Goal: Find specific page/section: Find specific page/section

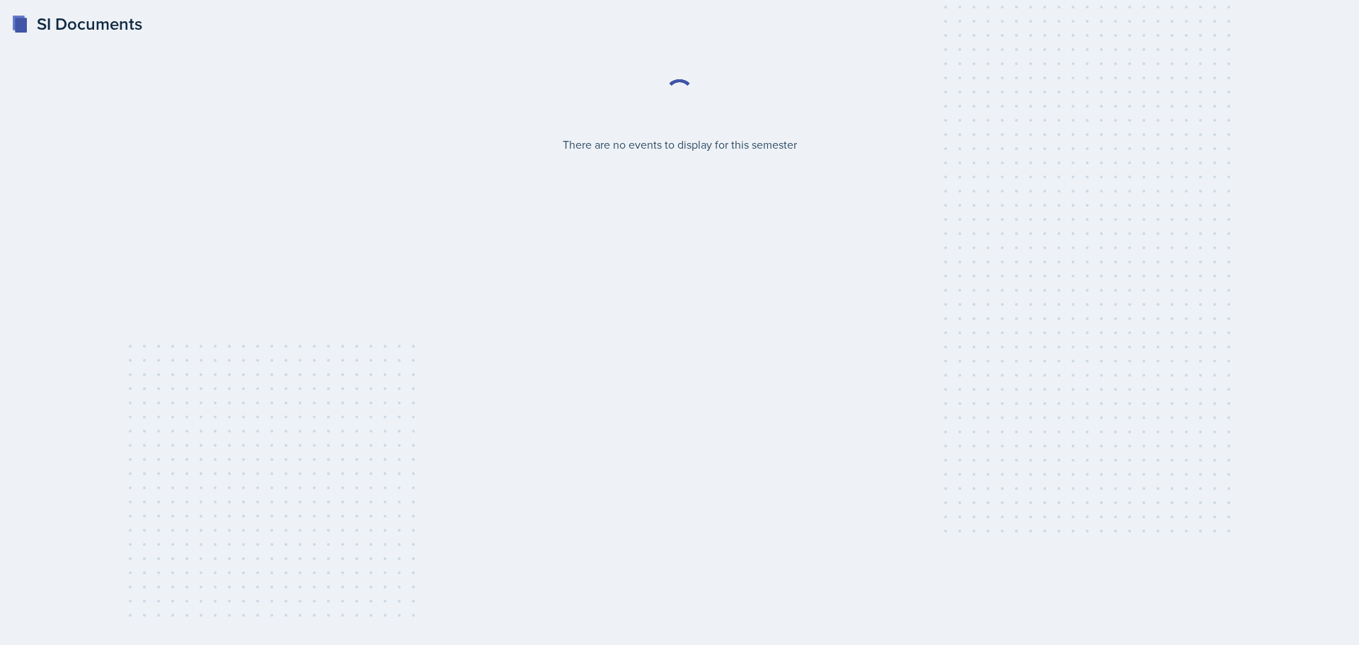
select select "2bed604d-1099-4043-b1bc-2365e8740244"
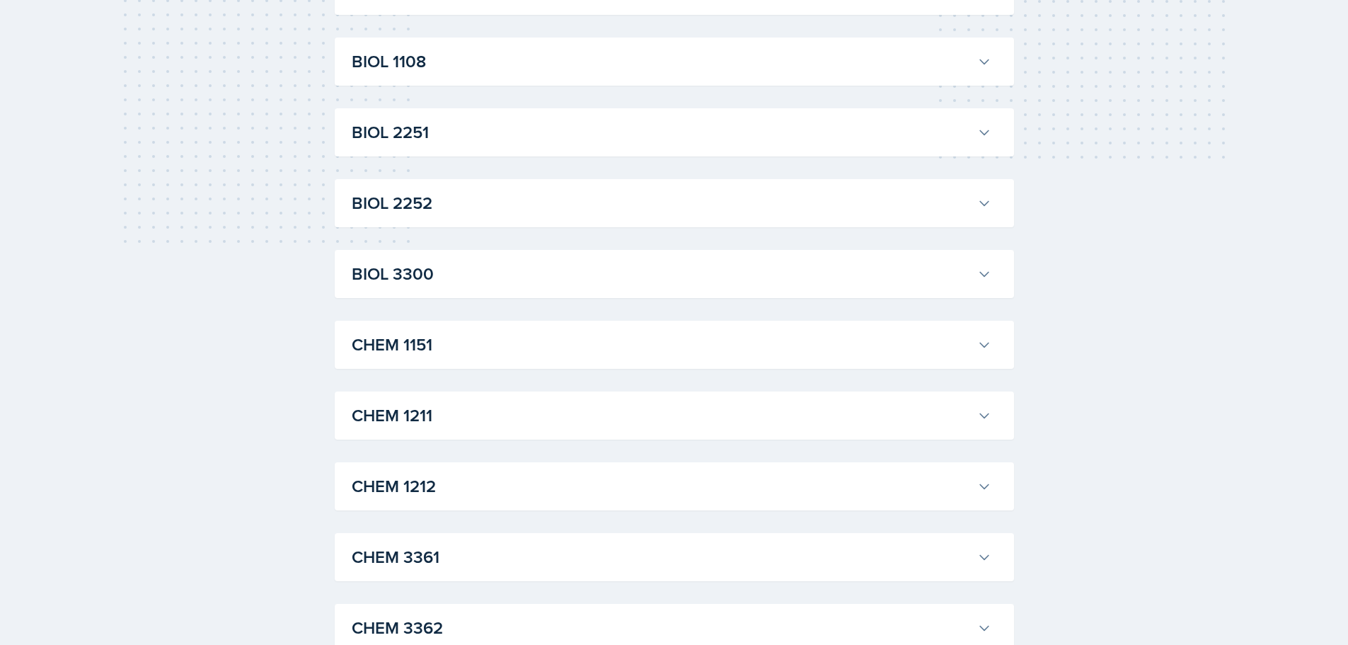
scroll to position [425, 0]
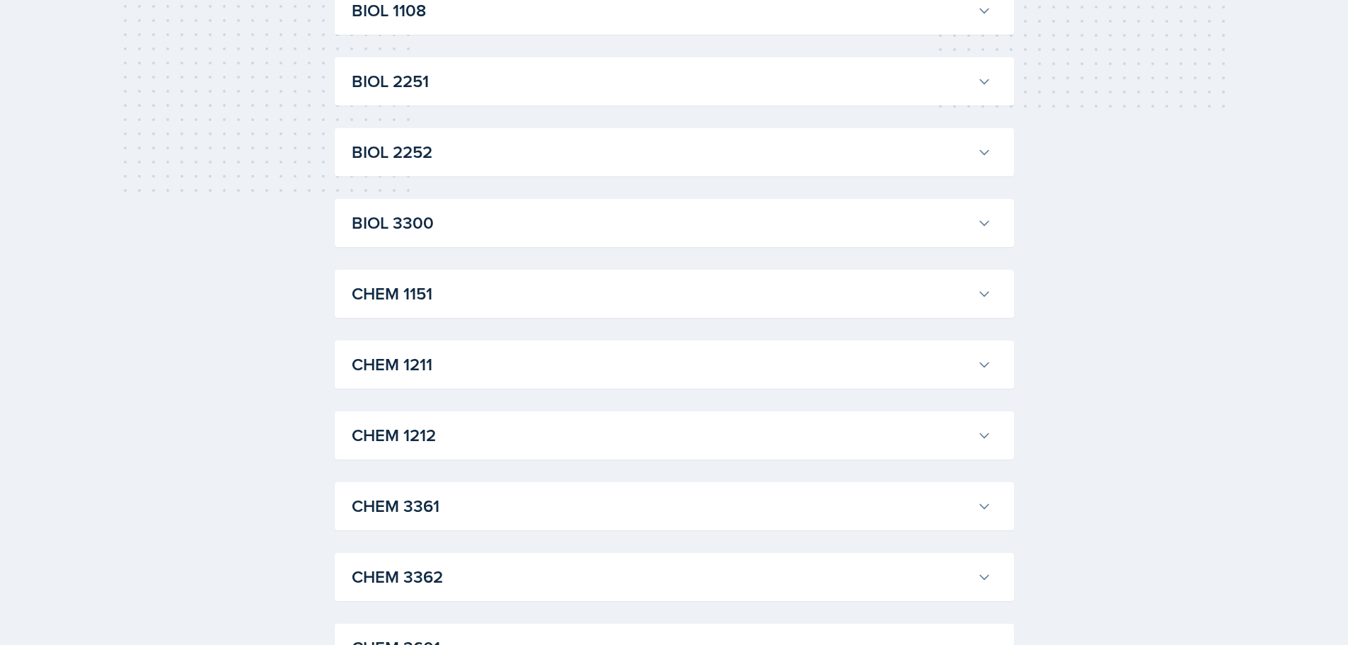
click at [971, 301] on button "CHEM 1151" at bounding box center [671, 293] width 645 height 31
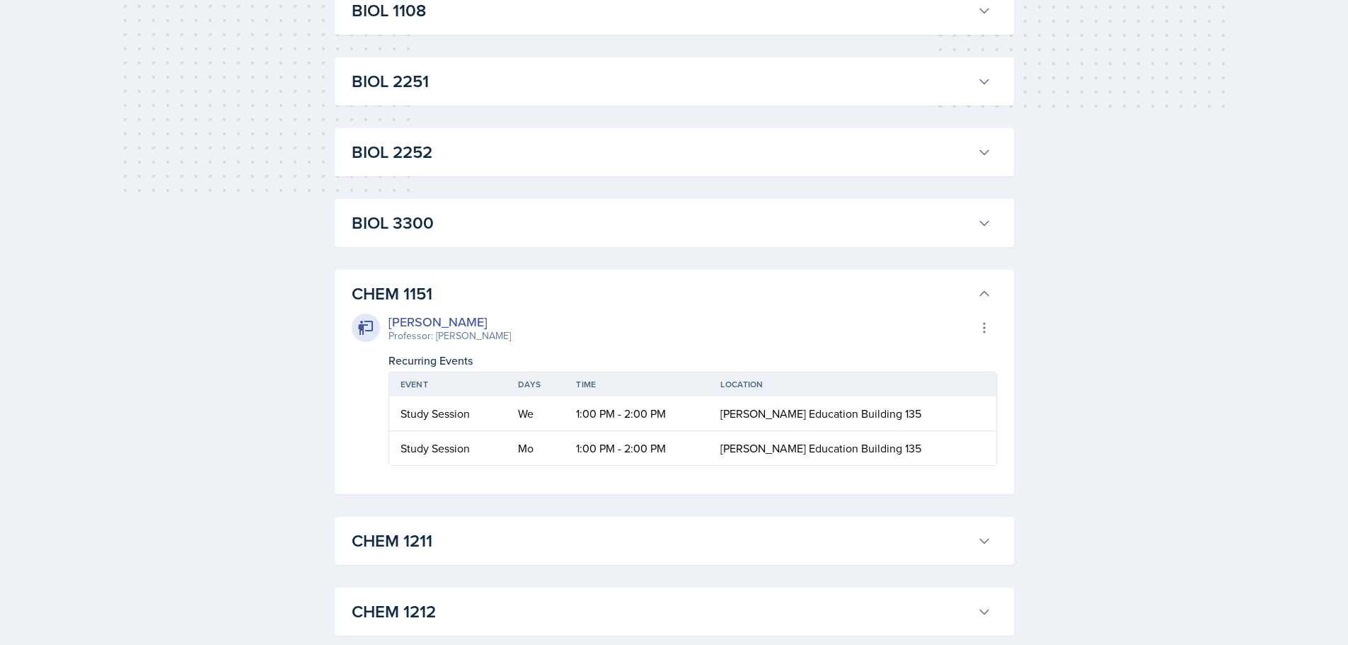
click at [986, 294] on icon at bounding box center [984, 294] width 14 height 14
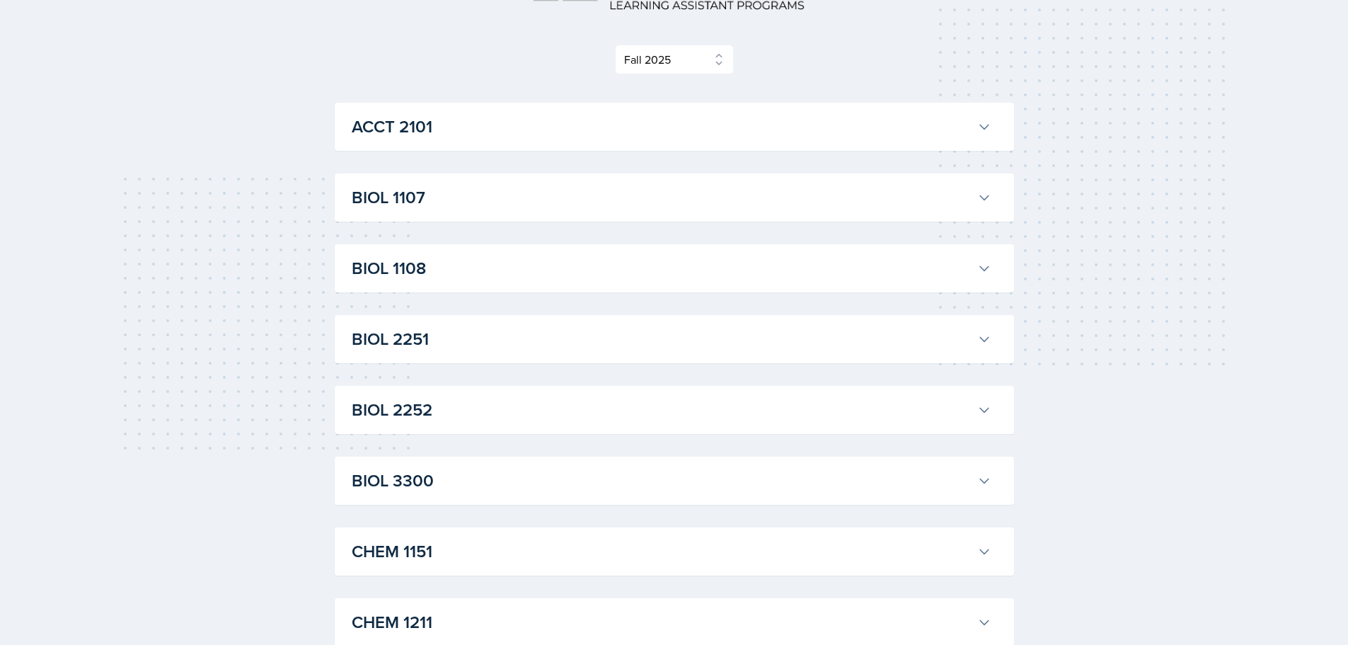
scroll to position [0, 0]
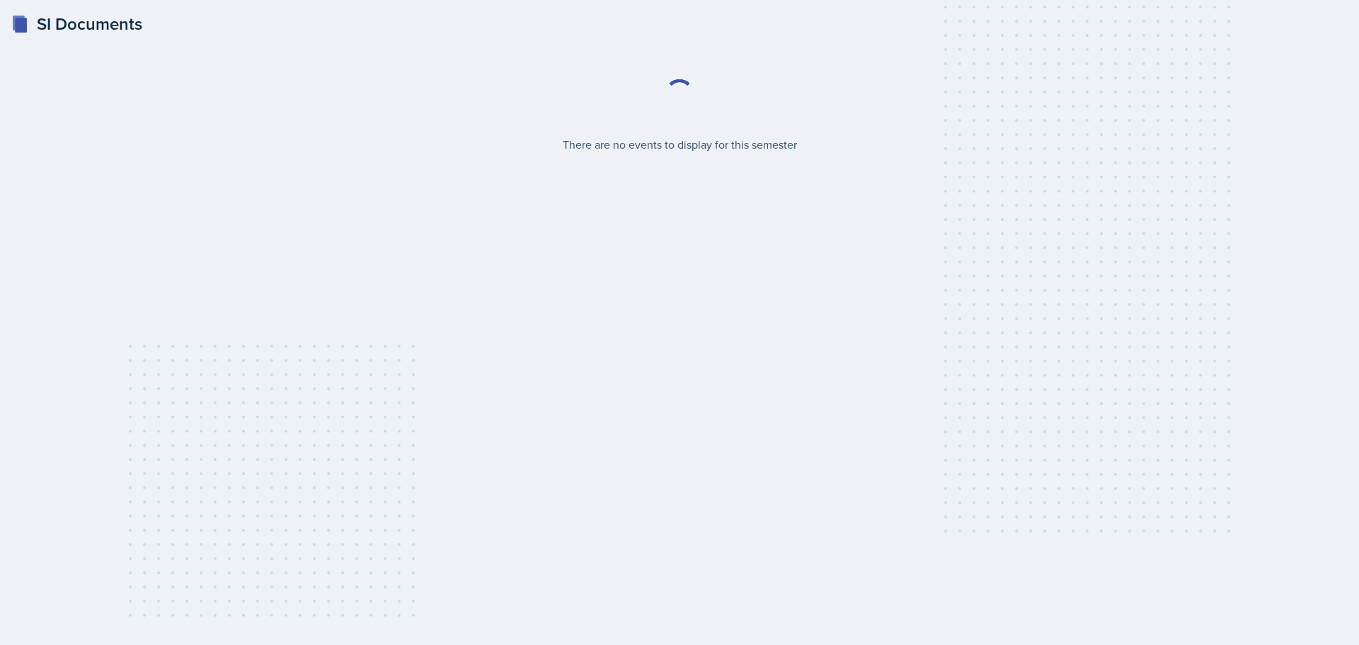
select select "2bed604d-1099-4043-b1bc-2365e8740244"
